Goal: Transaction & Acquisition: Purchase product/service

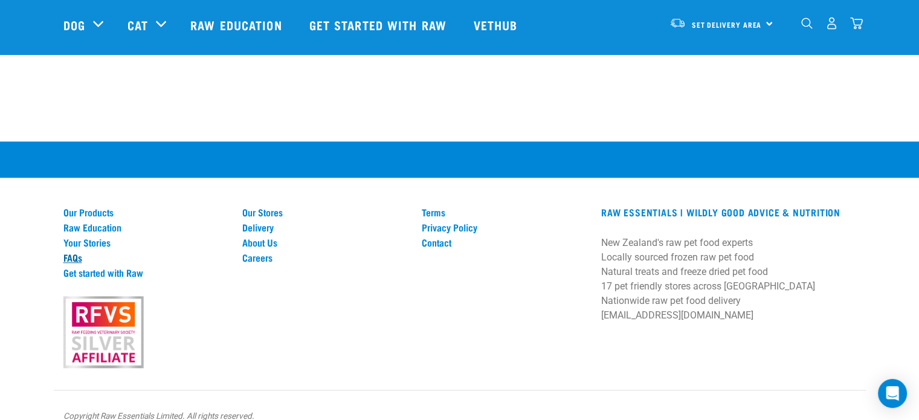
scroll to position [1130, 0]
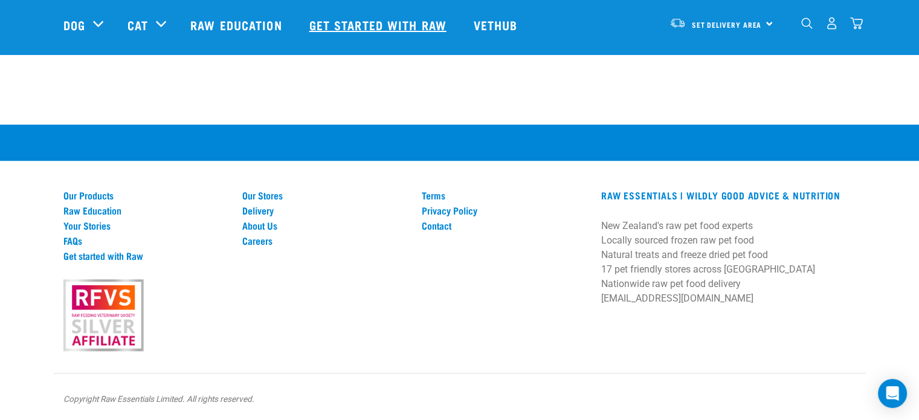
click at [375, 26] on link "Get started with Raw" at bounding box center [379, 25] width 164 height 48
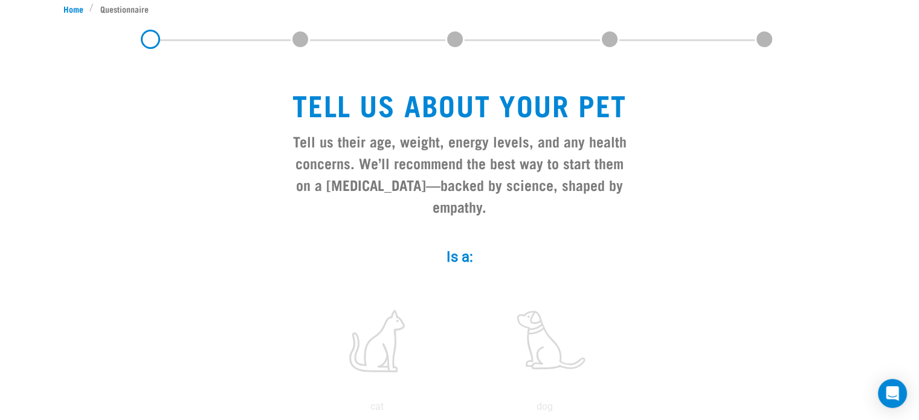
scroll to position [181, 0]
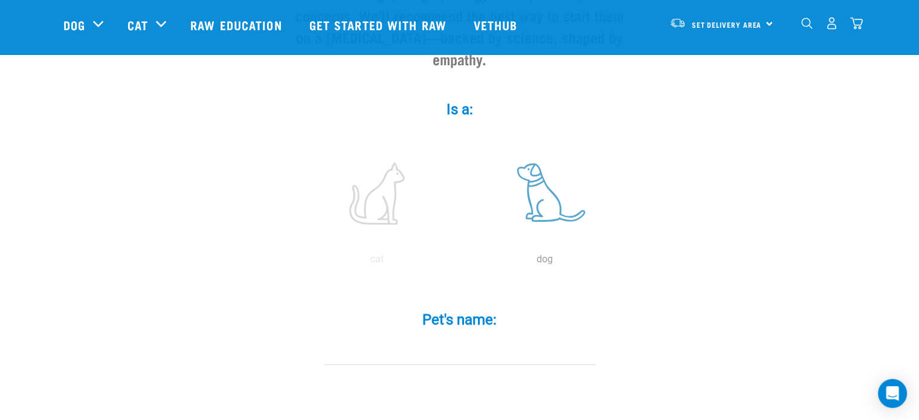
click at [546, 177] on label at bounding box center [545, 193] width 163 height 103
click at [461, 262] on input "radio" at bounding box center [461, 262] width 0 height 0
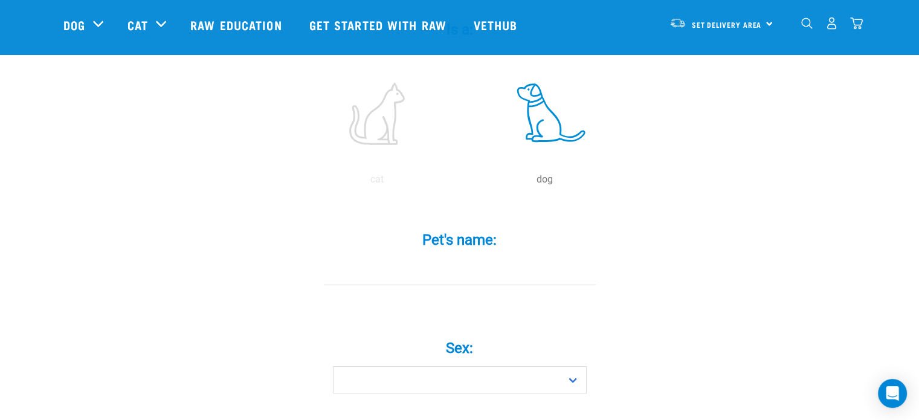
scroll to position [302, 0]
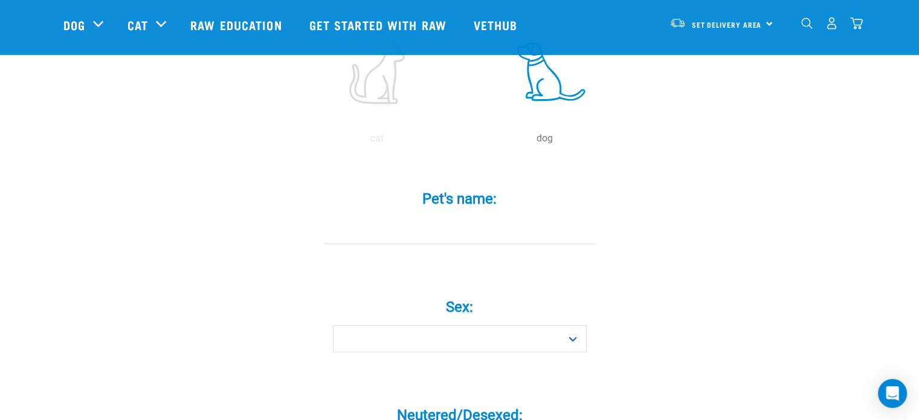
click at [421, 217] on input "Pet's name: *" at bounding box center [460, 230] width 272 height 27
type input "[PERSON_NAME]"
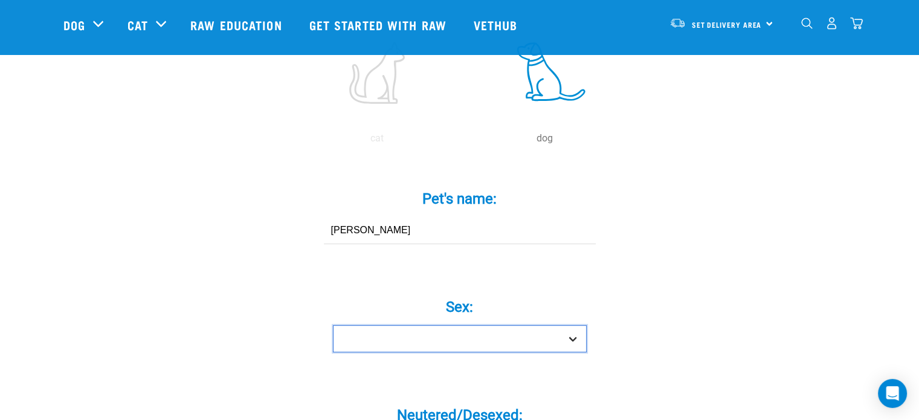
click at [479, 325] on select "Boy Girl" at bounding box center [460, 338] width 254 height 27
select select "boy"
click at [333, 325] on select "Boy Girl" at bounding box center [460, 338] width 254 height 27
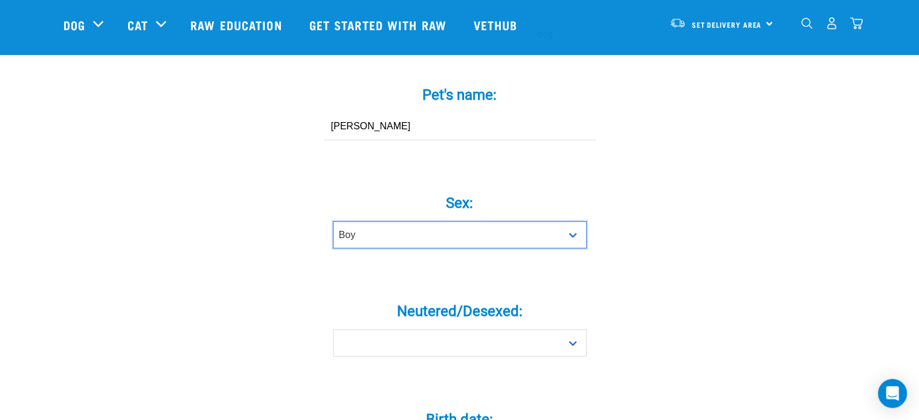
scroll to position [484, 0]
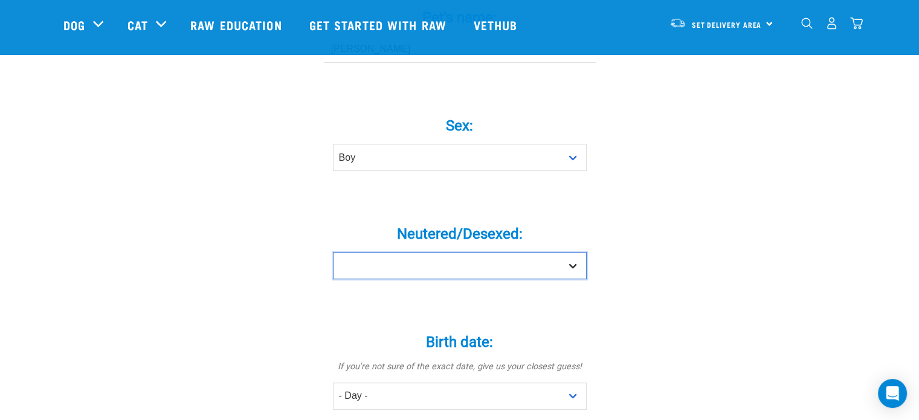
click at [444, 252] on select "Yes No" at bounding box center [460, 265] width 254 height 27
select select "yes"
click at [333, 252] on select "Yes No" at bounding box center [460, 265] width 254 height 27
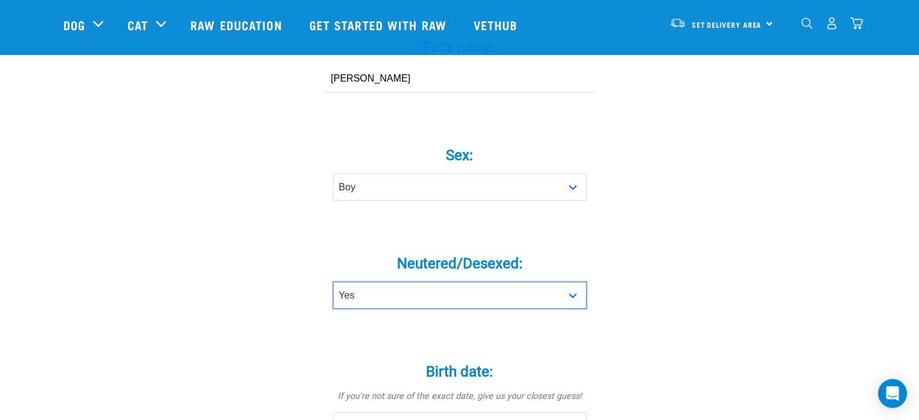
scroll to position [363, 0]
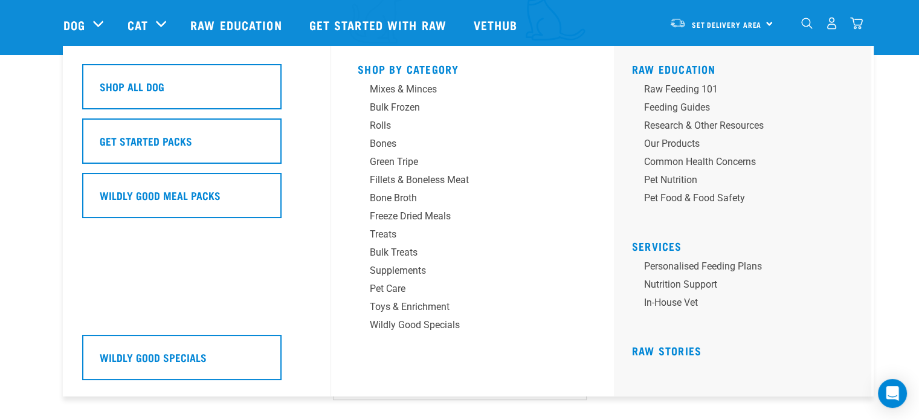
click at [68, 55] on div "Shop All Dog Get Started Packs Wildly Good Meal Packs Wildly Good Specials Rolls" at bounding box center [468, 221] width 806 height 351
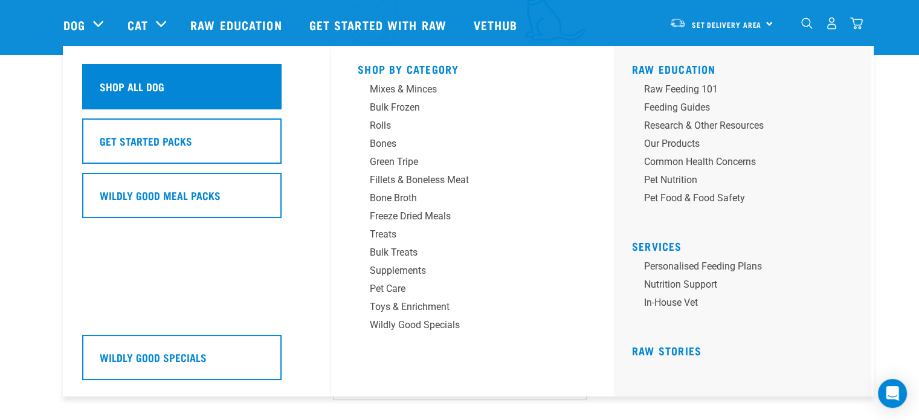
click at [116, 81] on h5 "Shop All Dog" at bounding box center [132, 87] width 65 height 16
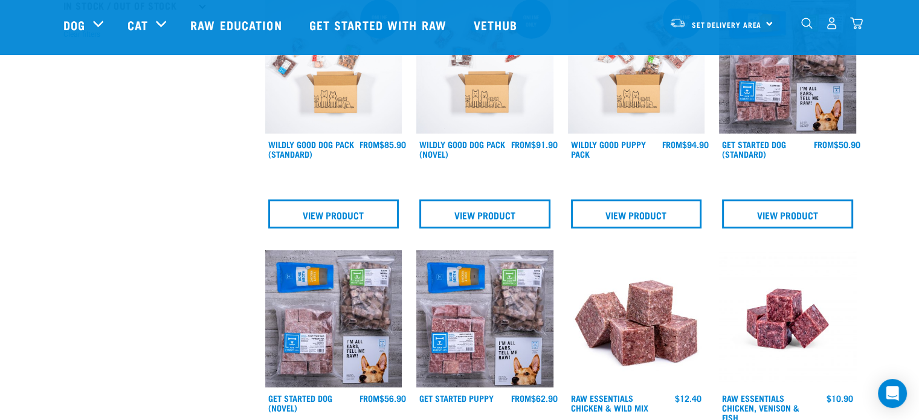
scroll to position [484, 0]
